Goal: Check status: Check status

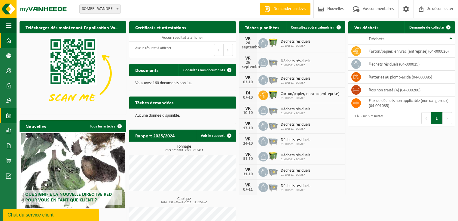
click at [10, 115] on span at bounding box center [8, 115] width 5 height 15
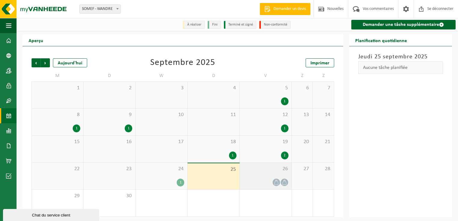
scroll to position [3, 0]
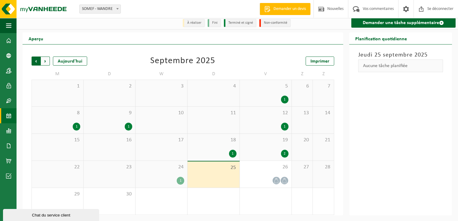
click at [48, 62] on span "Suivant" at bounding box center [45, 61] width 9 height 9
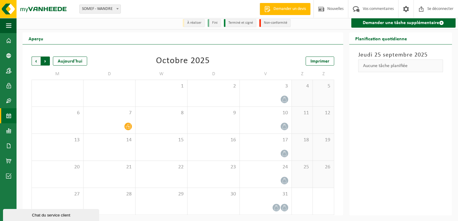
click at [34, 60] on span "Précédent" at bounding box center [36, 61] width 9 height 9
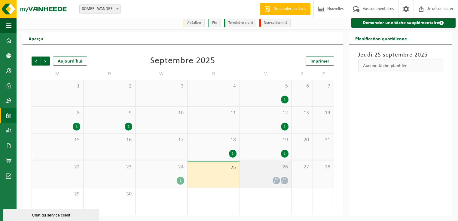
click at [278, 181] on icon at bounding box center [276, 180] width 5 height 5
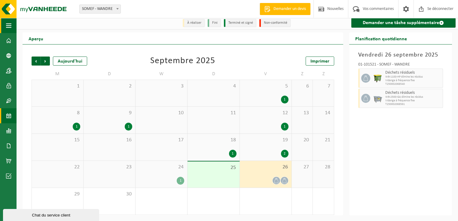
click at [11, 26] on span "button" at bounding box center [8, 25] width 5 height 15
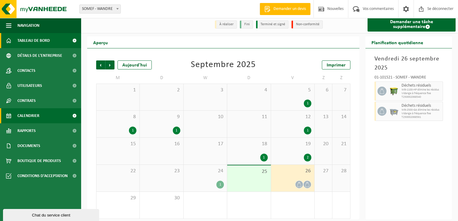
click at [35, 41] on font "Tableau de bord" at bounding box center [33, 40] width 32 height 5
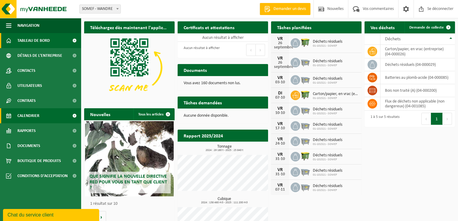
click at [30, 116] on font "Calendrier" at bounding box center [28, 116] width 22 height 5
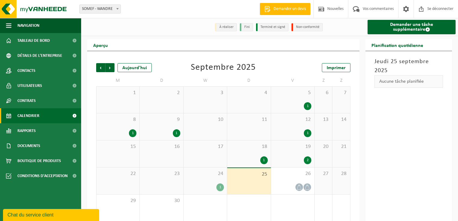
scroll to position [3, 0]
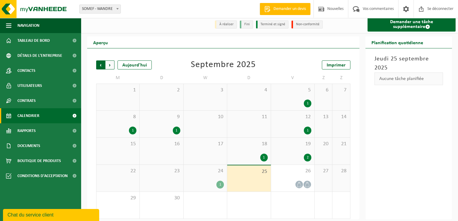
click at [111, 60] on span "Suivant" at bounding box center [110, 64] width 9 height 9
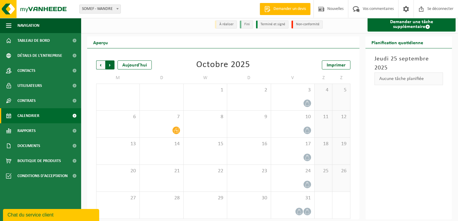
click at [100, 60] on span "Précédent" at bounding box center [100, 64] width 9 height 9
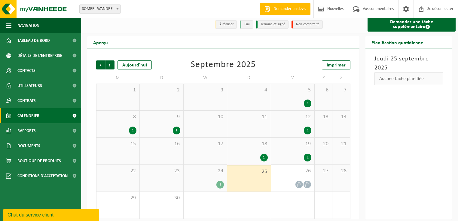
click at [204, 198] on div "1" at bounding box center [205, 205] width 43 height 27
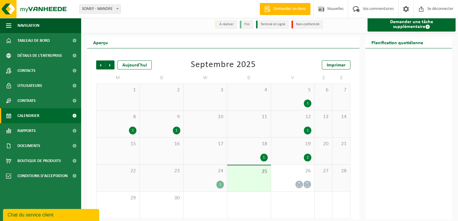
click at [245, 195] on span "2" at bounding box center [248, 198] width 37 height 7
click at [194, 195] on span "1" at bounding box center [205, 198] width 37 height 7
click at [207, 200] on div "1" at bounding box center [205, 205] width 43 height 27
click at [110, 60] on span "Suivant" at bounding box center [110, 64] width 9 height 9
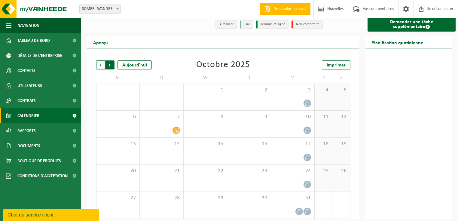
click at [101, 60] on span "Précédent" at bounding box center [100, 64] width 9 height 9
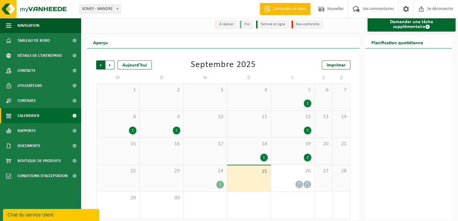
click at [109, 60] on span "Suivant" at bounding box center [110, 64] width 9 height 9
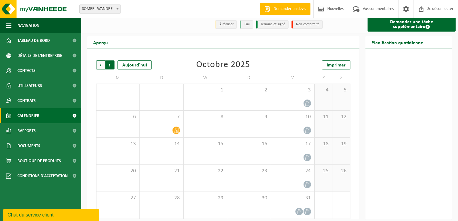
click at [100, 60] on span "Précédent" at bounding box center [100, 64] width 9 height 9
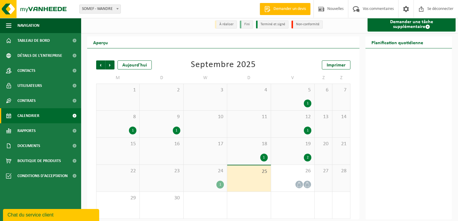
click at [208, 200] on div "1" at bounding box center [205, 205] width 43 height 27
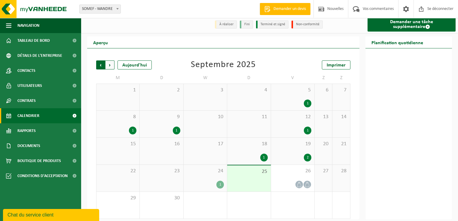
click at [109, 61] on span "Suivant" at bounding box center [110, 64] width 9 height 9
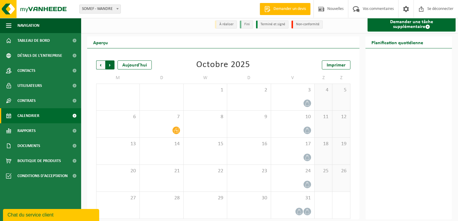
click at [100, 61] on span "Précédent" at bounding box center [100, 64] width 9 height 9
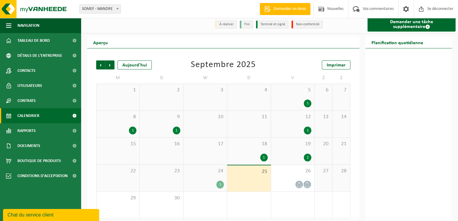
click at [115, 61] on div "Précédent Suivant Aujourd'hui" at bounding box center [126, 64] width 60 height 9
click at [107, 60] on span "Suivant" at bounding box center [110, 64] width 9 height 9
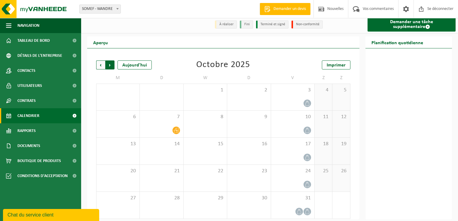
click at [97, 60] on span "Précédent" at bounding box center [100, 64] width 9 height 9
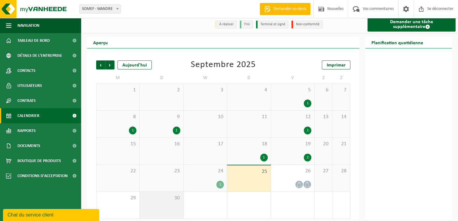
click at [172, 199] on div "30" at bounding box center [161, 205] width 43 height 27
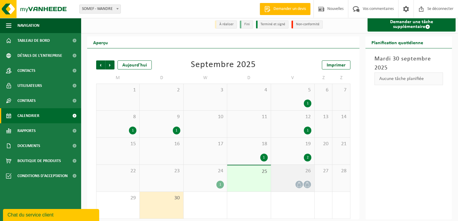
click at [299, 182] on icon at bounding box center [299, 184] width 5 height 5
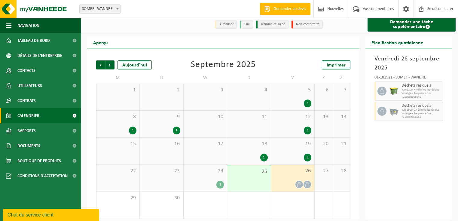
click at [248, 202] on div "2" at bounding box center [248, 205] width 43 height 27
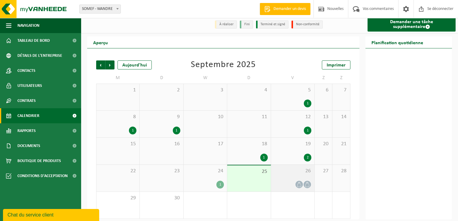
click at [303, 183] on div at bounding box center [292, 184] width 37 height 8
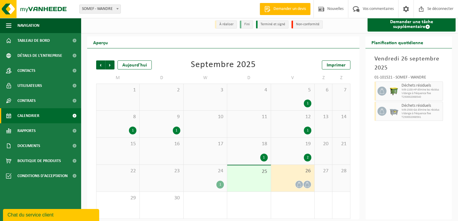
click at [307, 182] on icon at bounding box center [307, 184] width 5 height 5
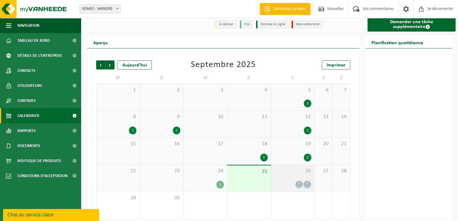
click at [299, 182] on icon at bounding box center [299, 184] width 5 height 5
